Goal: Information Seeking & Learning: Compare options

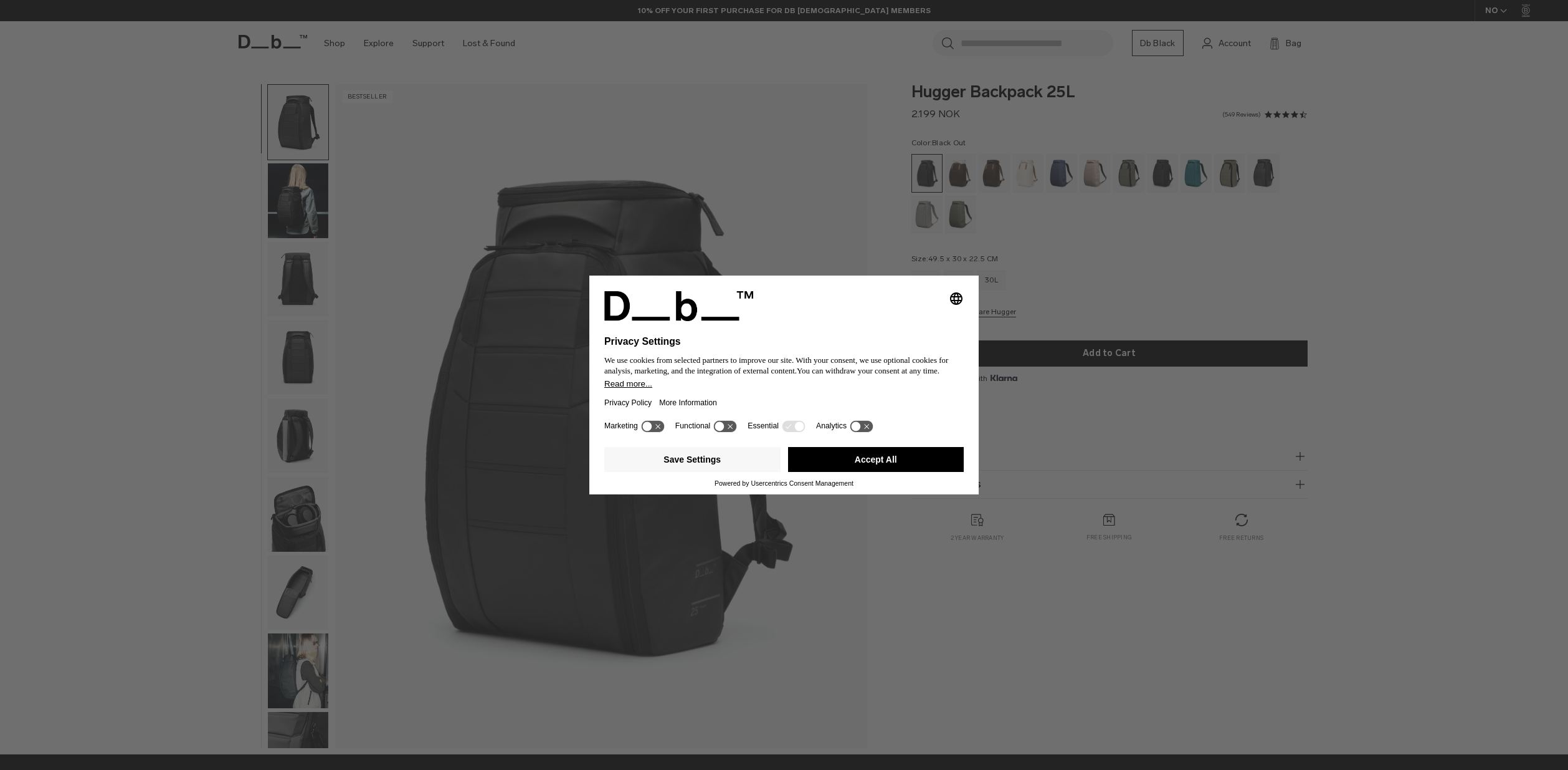
click at [882, 465] on button "Accept All" at bounding box center [876, 459] width 176 height 25
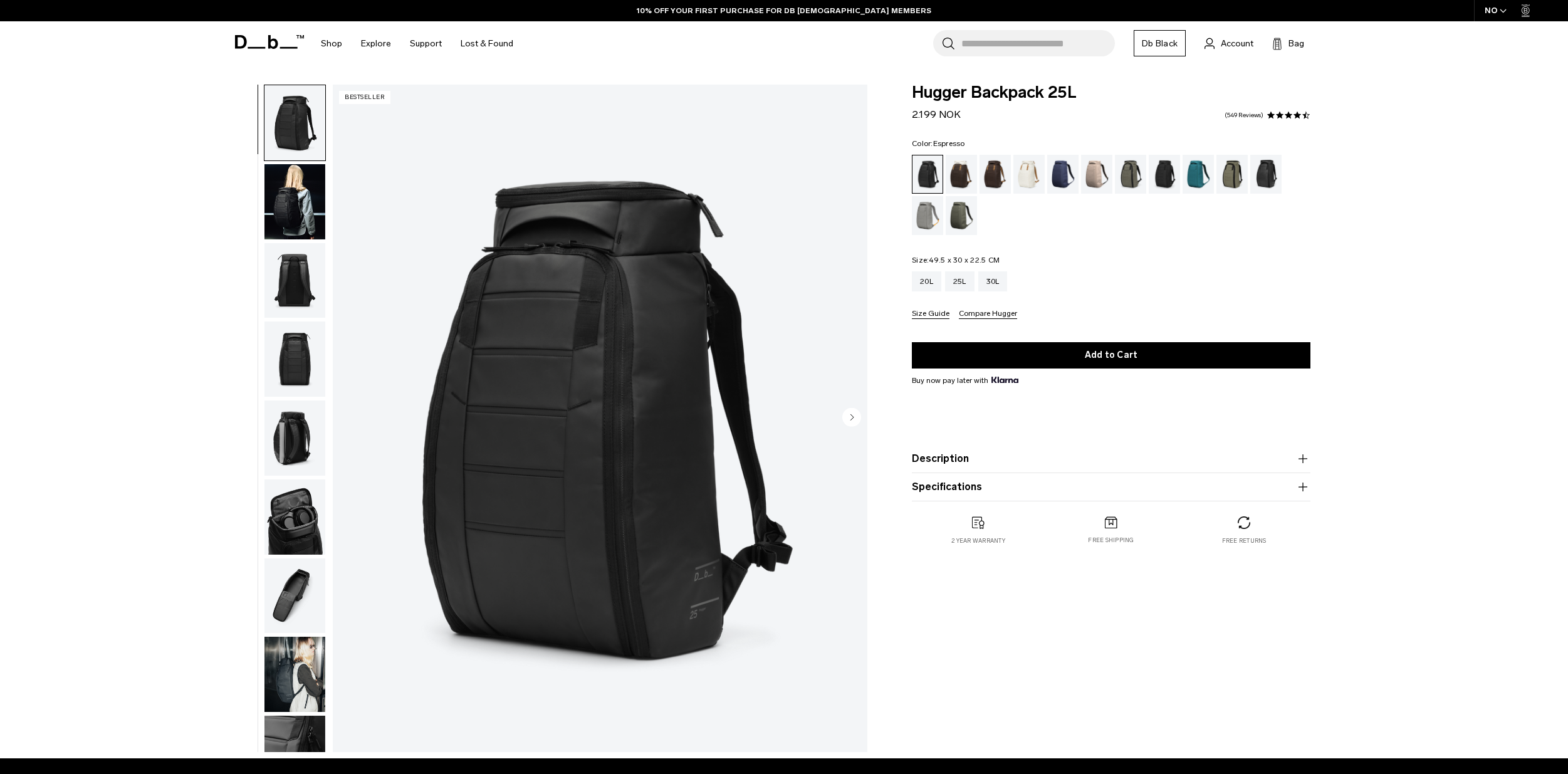
click at [995, 185] on div "Espresso" at bounding box center [995, 174] width 32 height 39
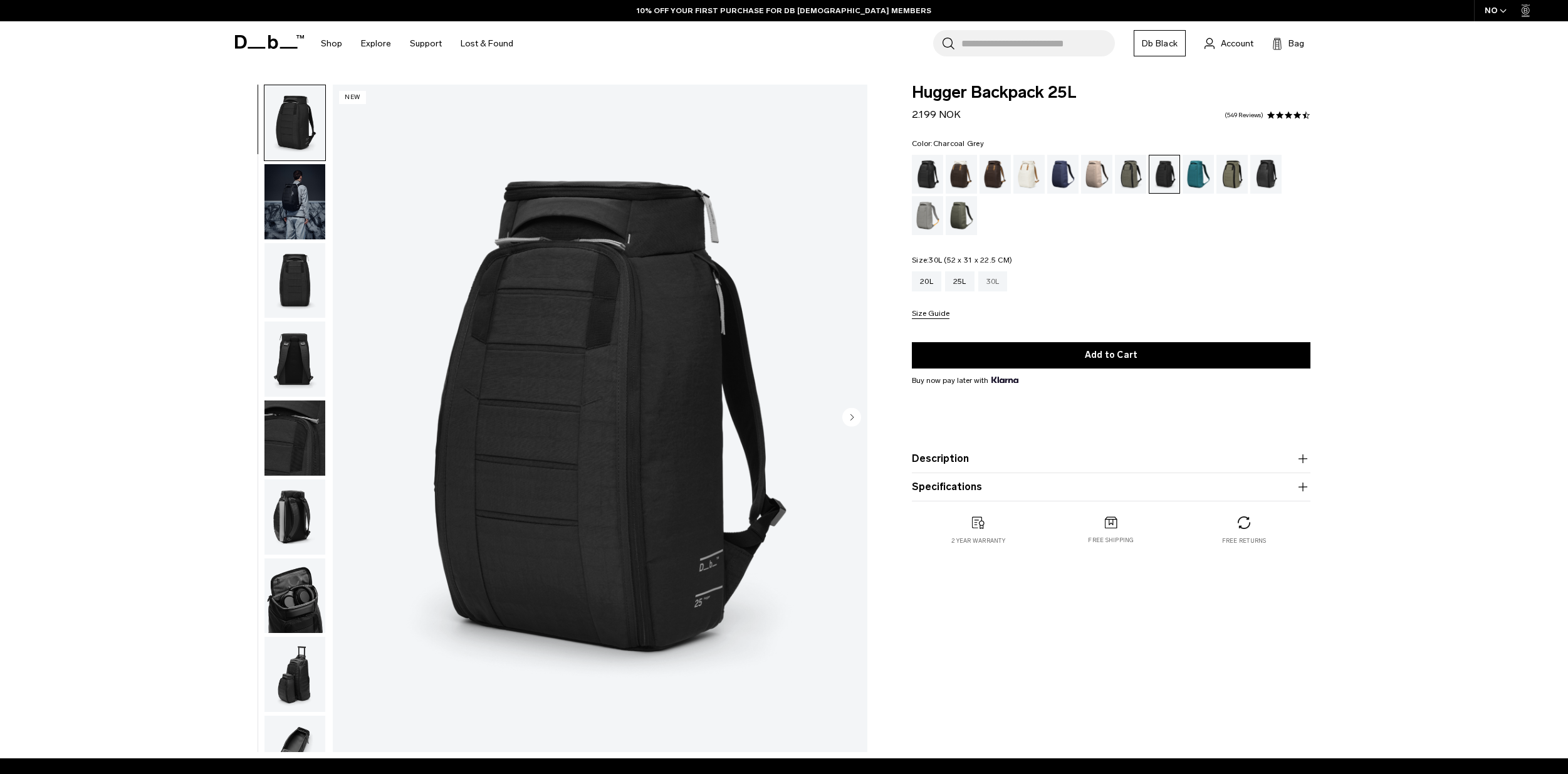
click at [989, 281] on div "30L" at bounding box center [993, 281] width 30 height 20
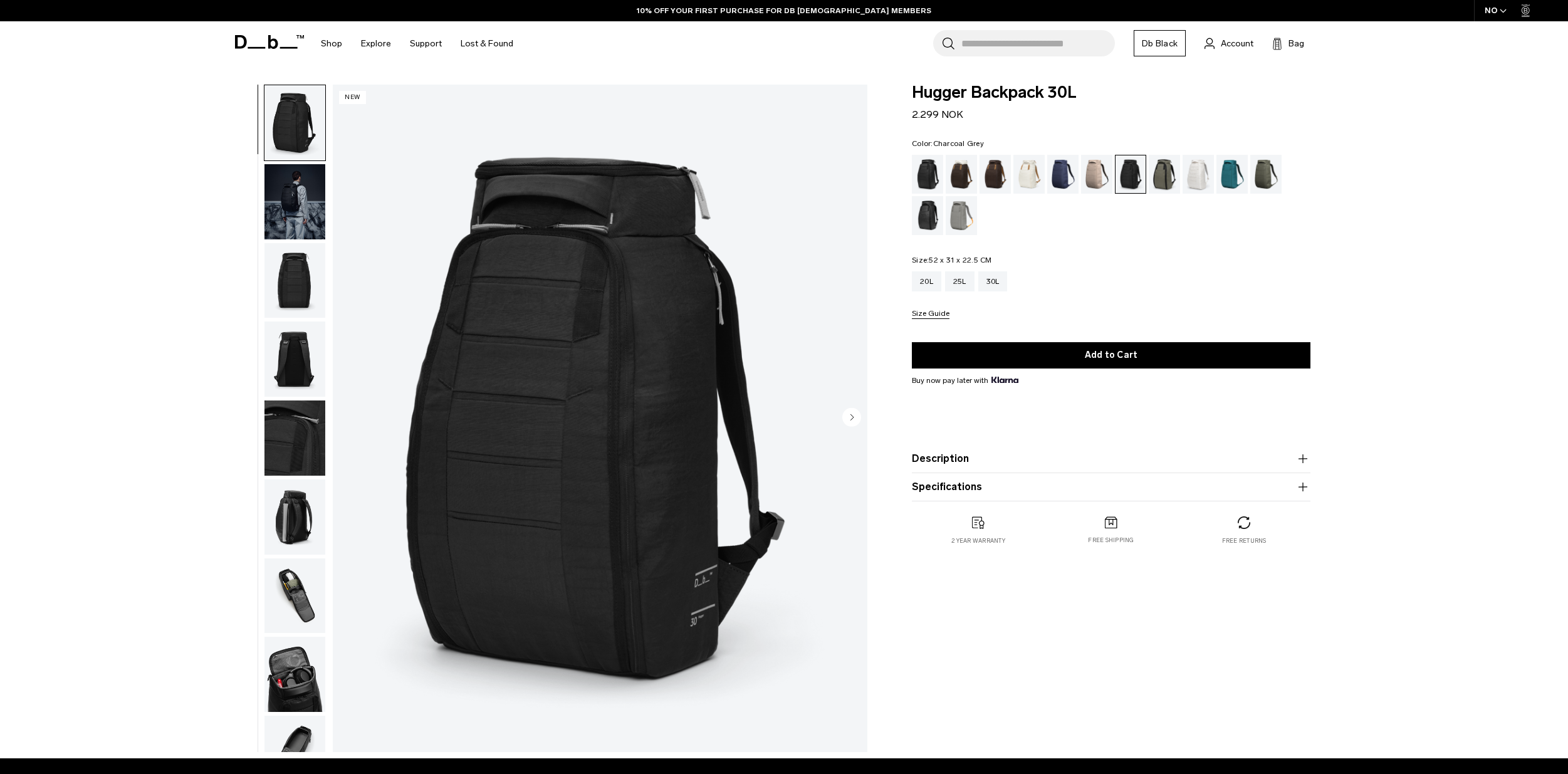
click at [293, 583] on img "button" at bounding box center [295, 596] width 61 height 75
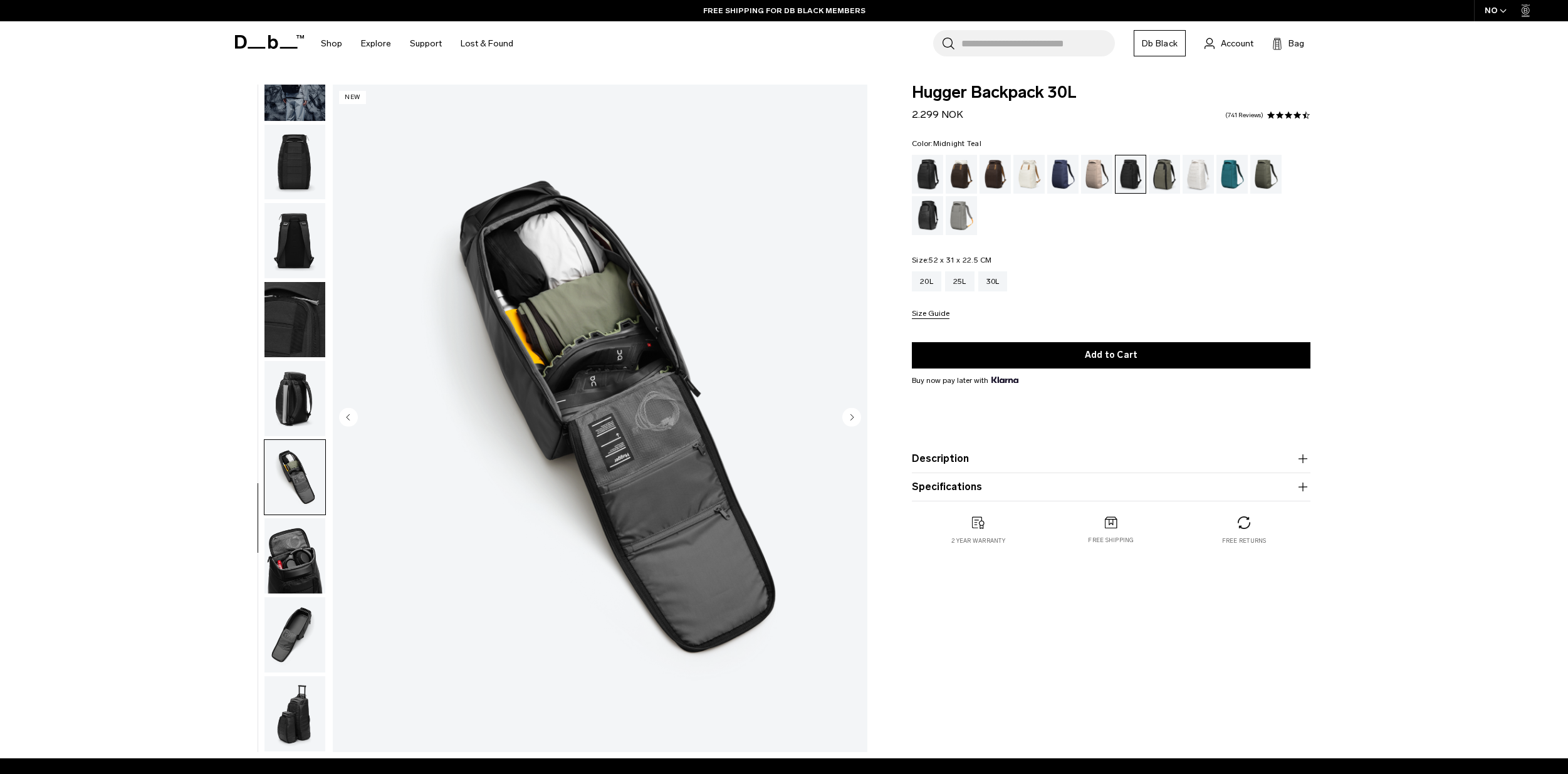
click at [1230, 180] on div "Midnight Teal" at bounding box center [1232, 174] width 32 height 39
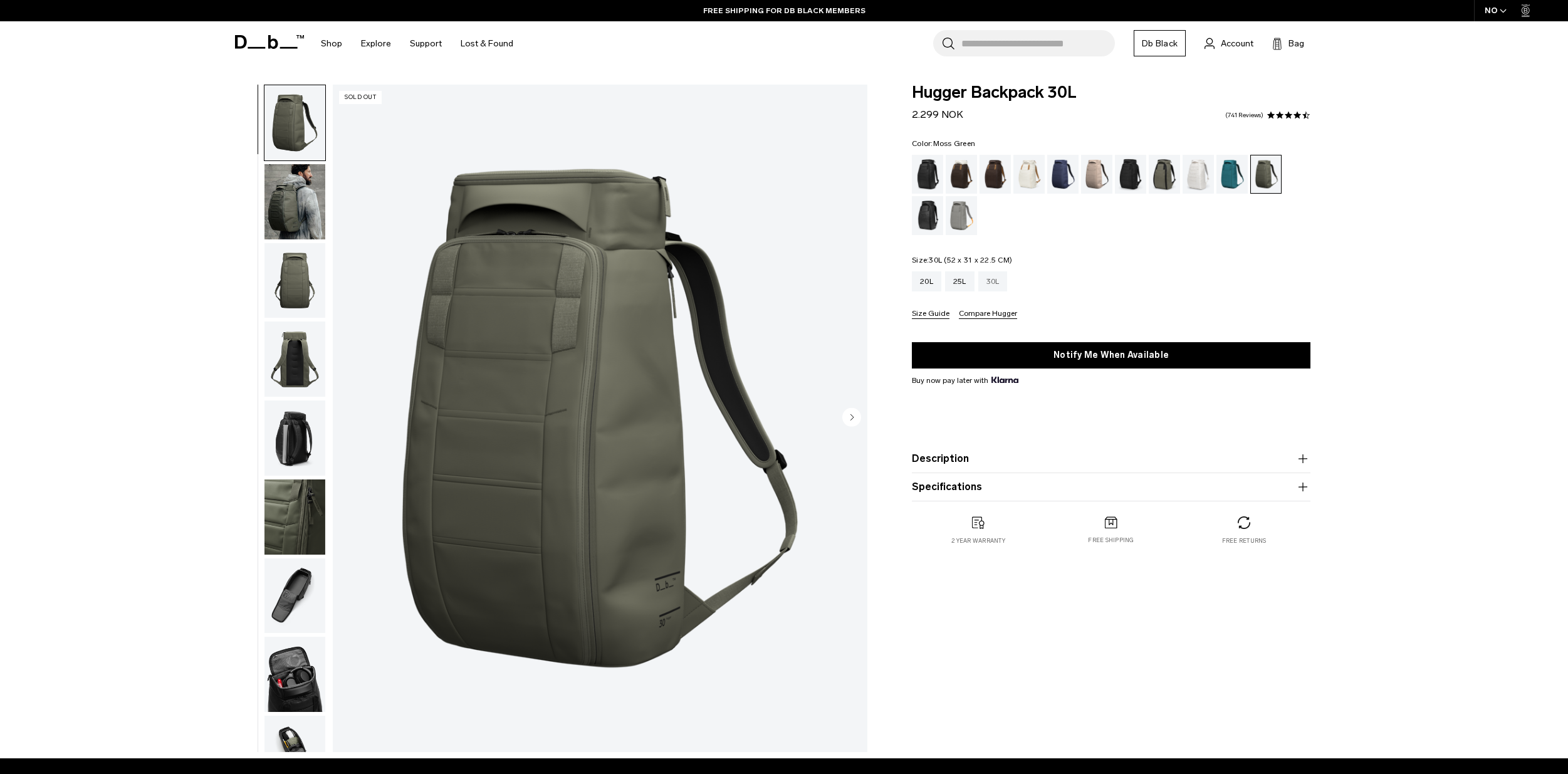
click at [994, 280] on div "30L" at bounding box center [993, 281] width 30 height 20
click at [959, 283] on div "25L" at bounding box center [959, 281] width 30 height 20
